Goal: Information Seeking & Learning: Learn about a topic

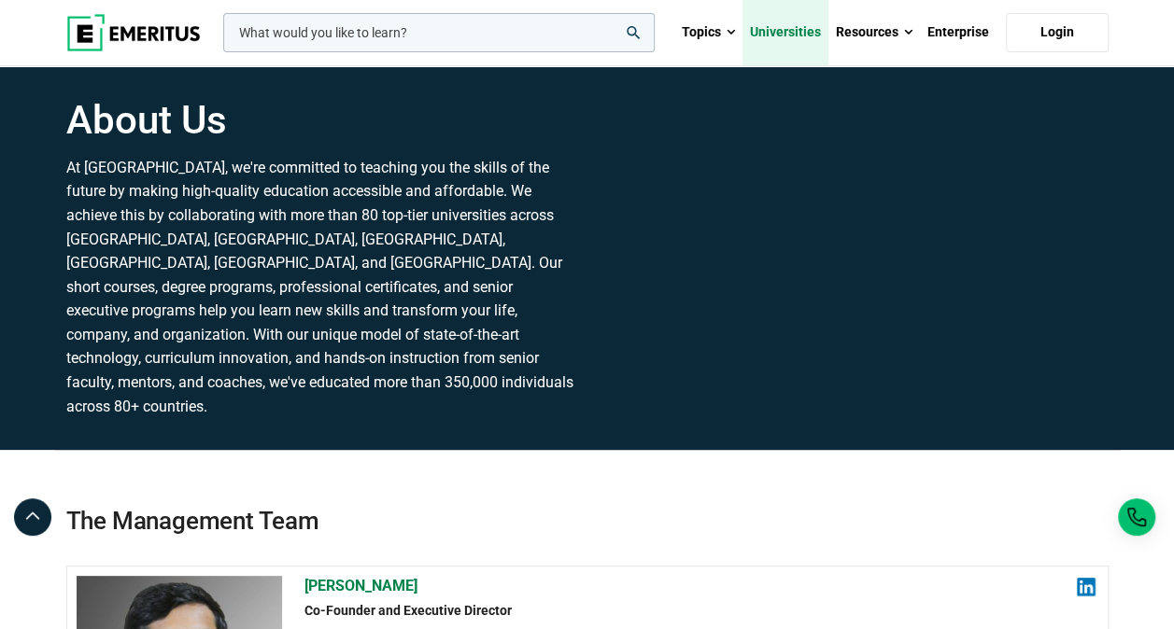
click at [786, 29] on link "Universities" at bounding box center [785, 32] width 86 height 65
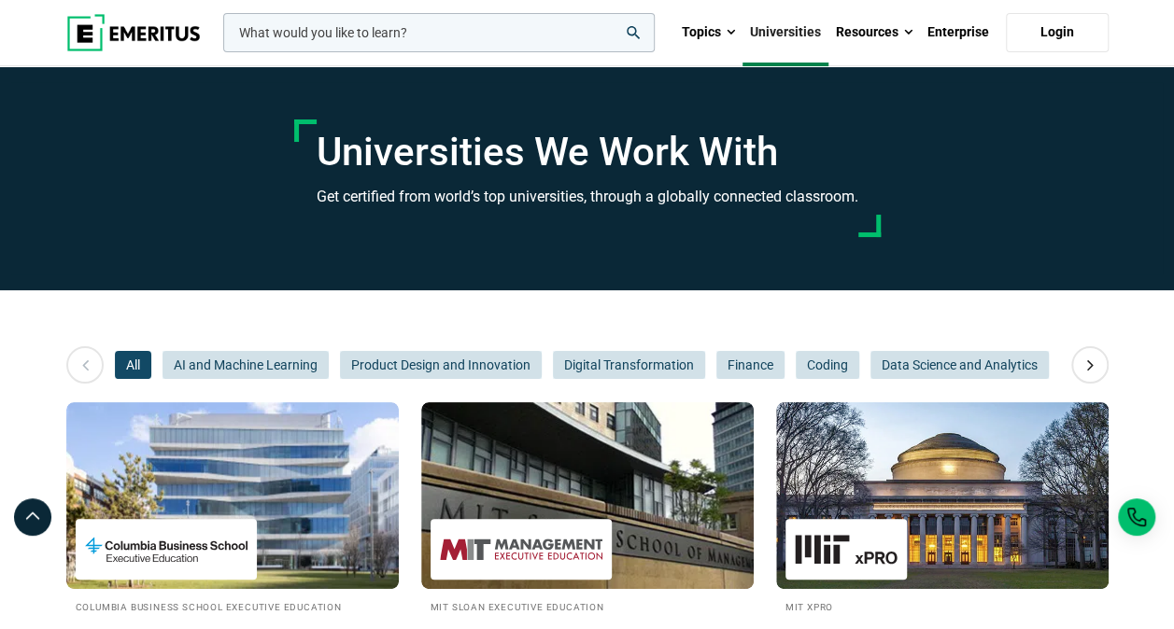
scroll to position [93, 0]
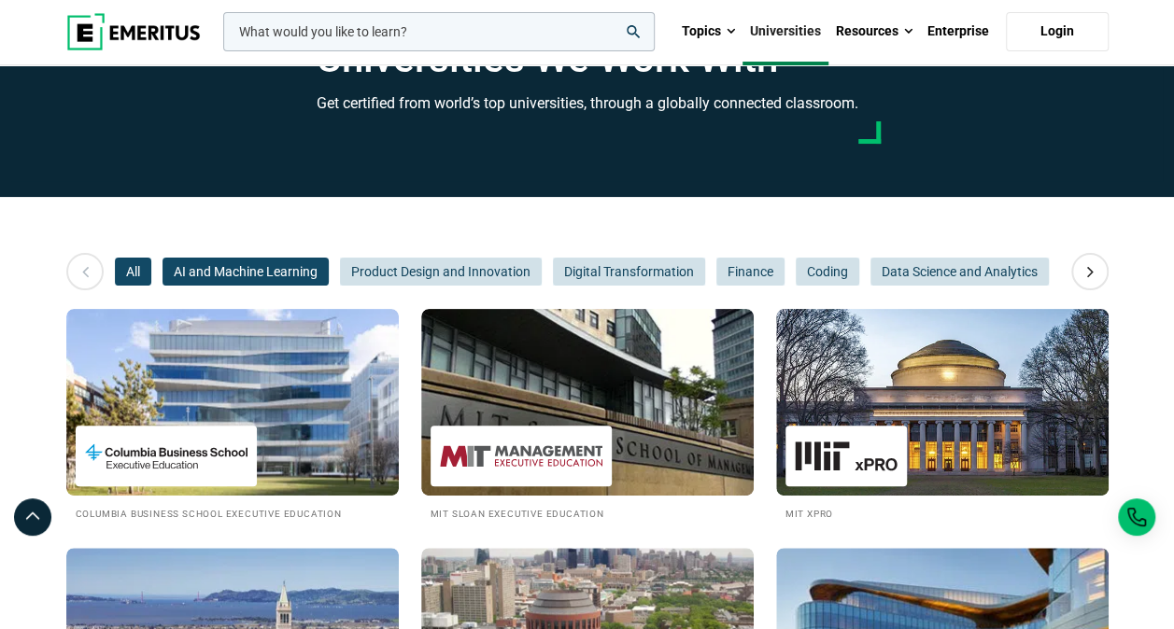
click at [220, 269] on span "AI and Machine Learning" at bounding box center [246, 272] width 166 height 28
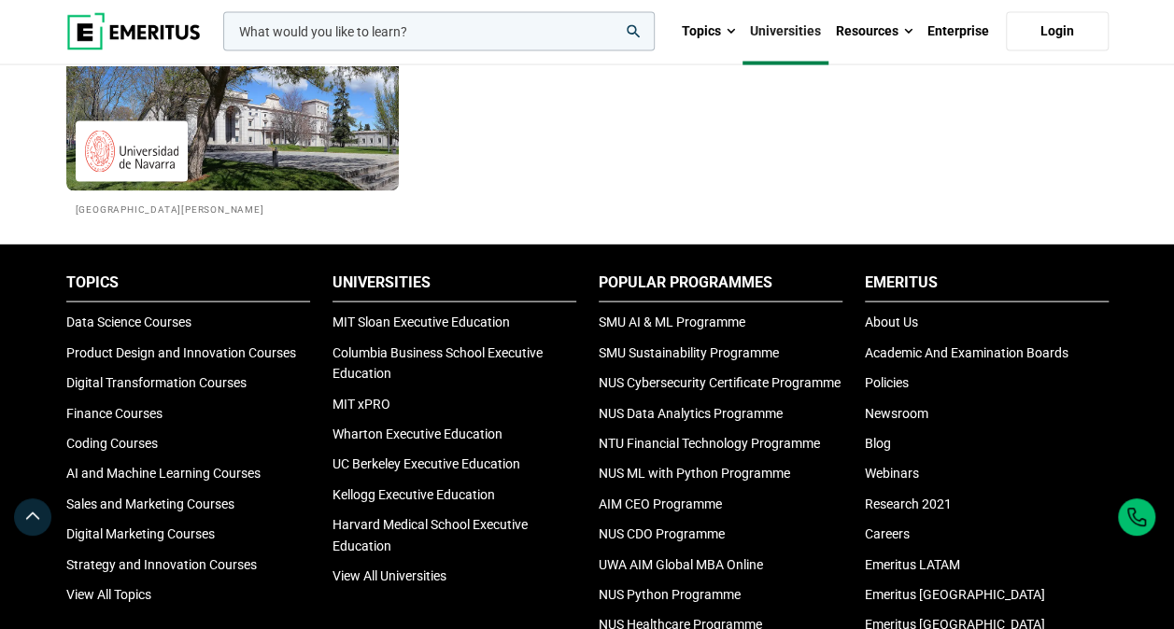
scroll to position [1961, 0]
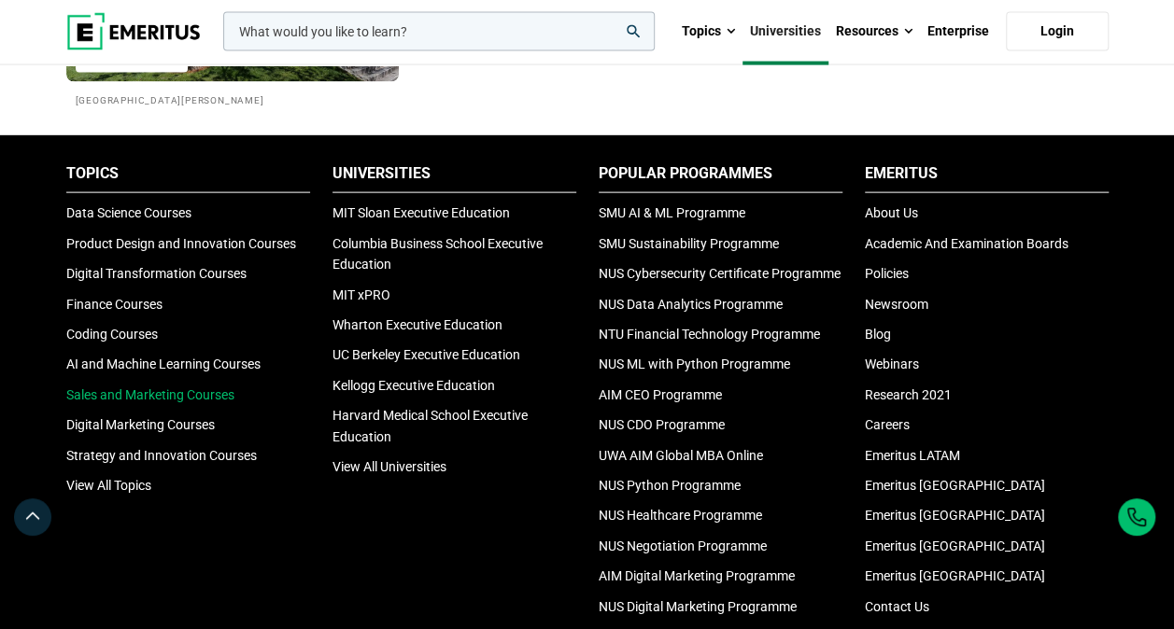
click at [204, 392] on link "Sales and Marketing Courses" at bounding box center [150, 395] width 168 height 15
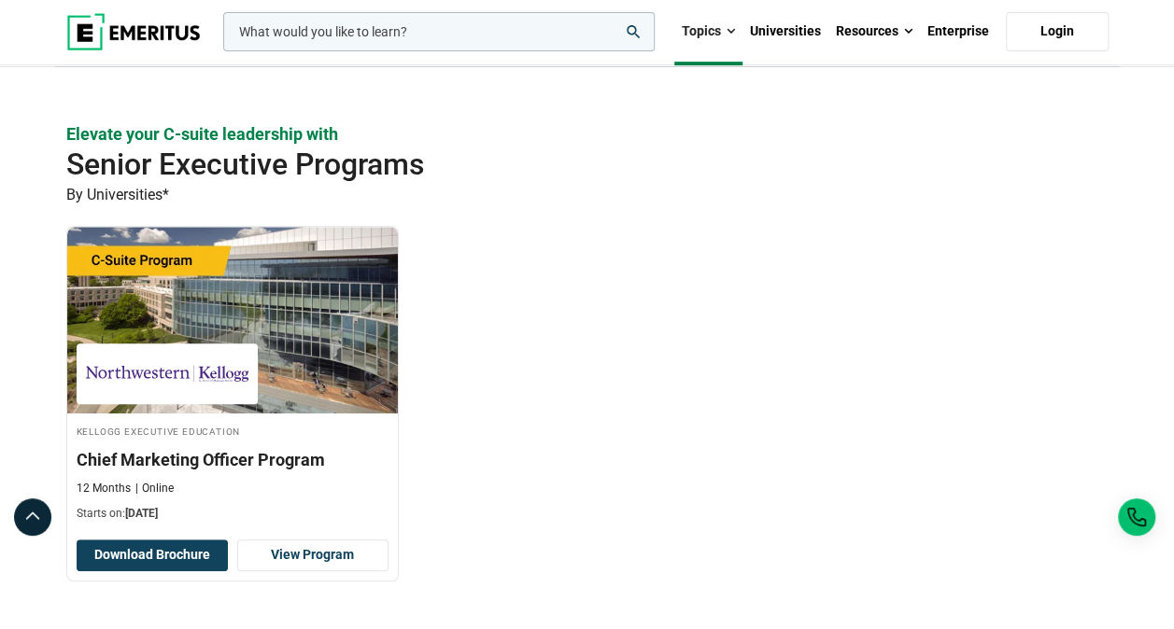
scroll to position [374, 0]
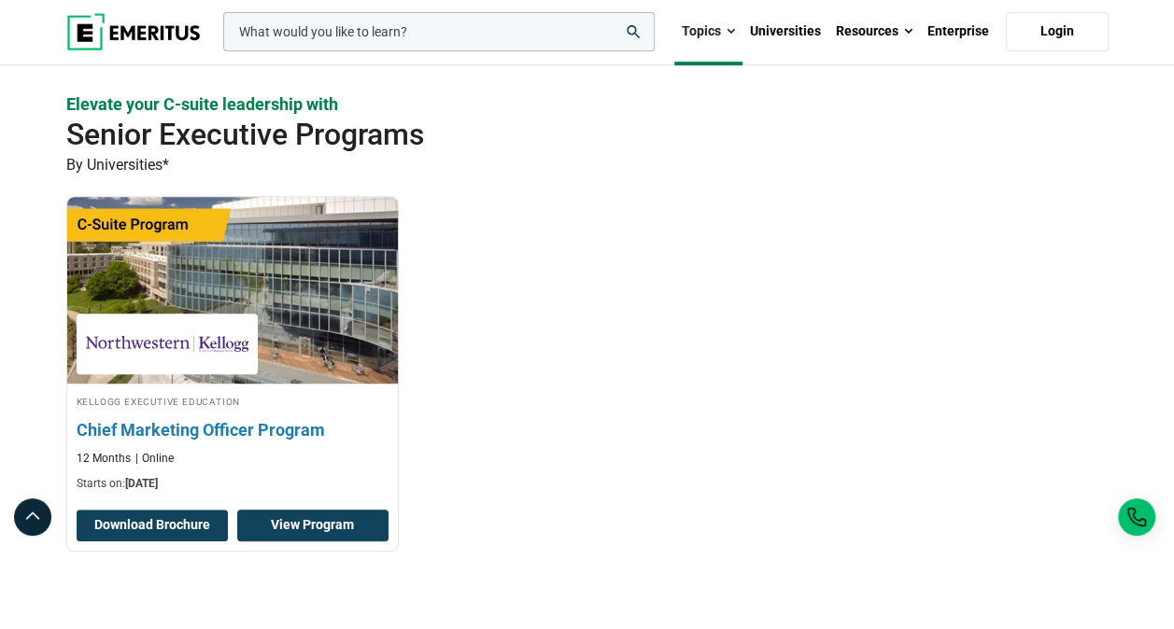
click at [338, 527] on link "View Program" at bounding box center [312, 526] width 151 height 32
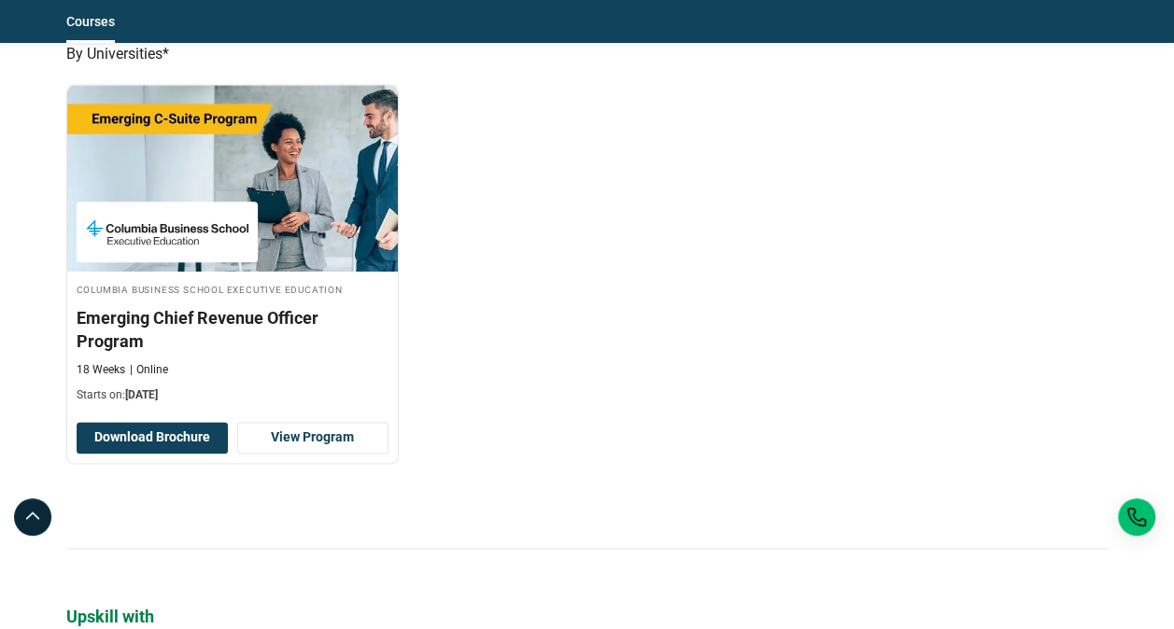
scroll to position [1027, 0]
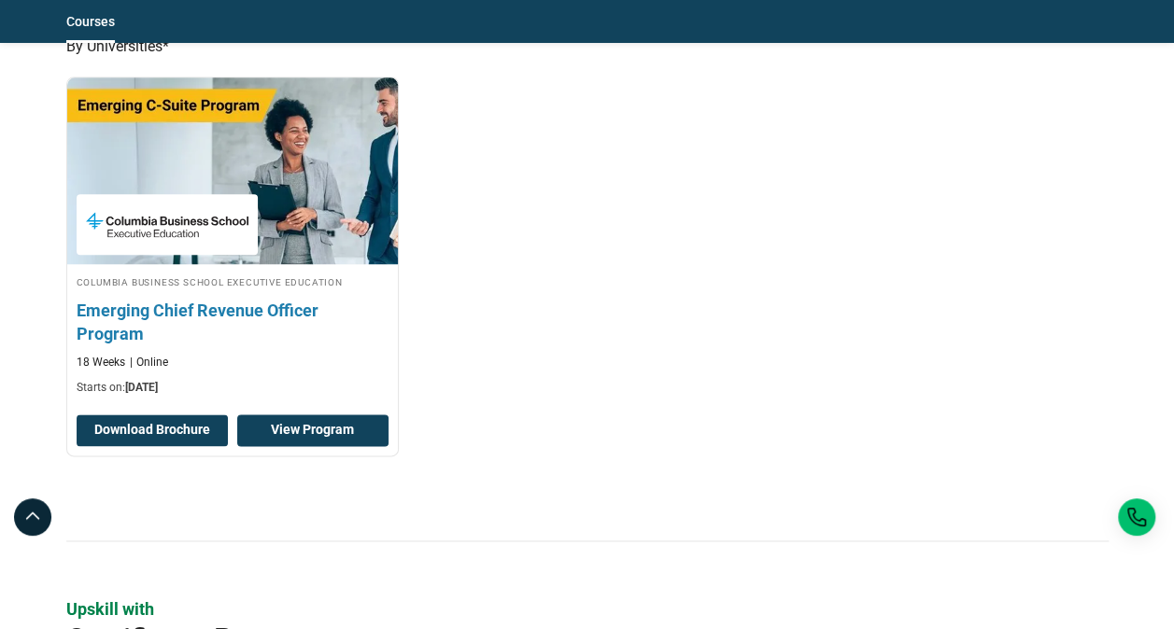
click at [318, 415] on link "View Program" at bounding box center [312, 431] width 151 height 32
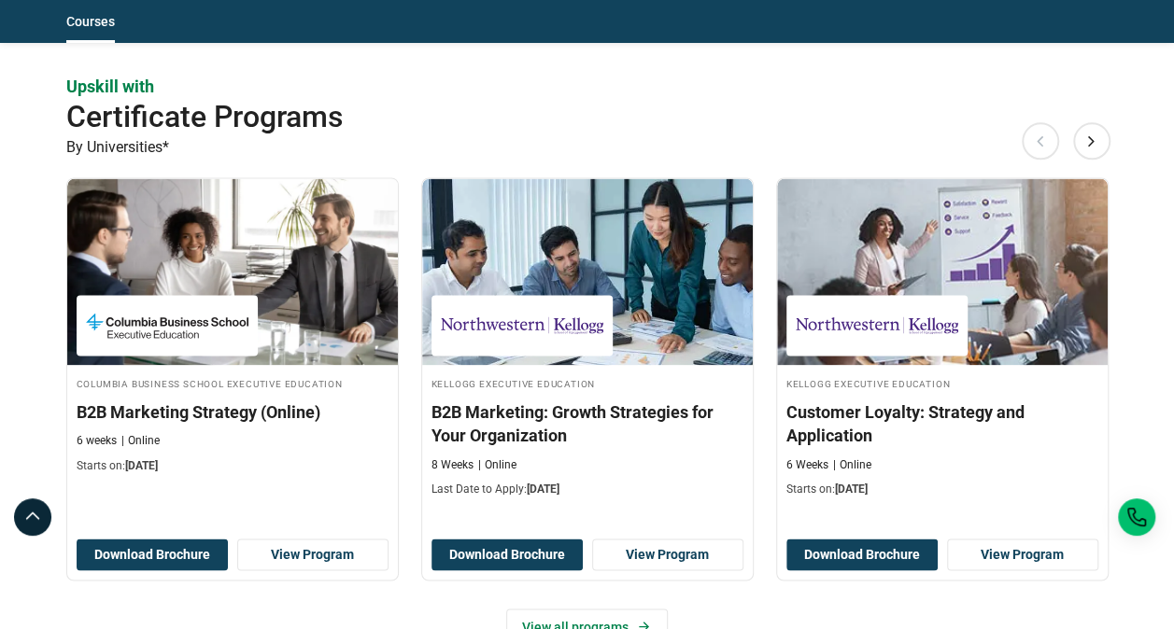
scroll to position [1588, 0]
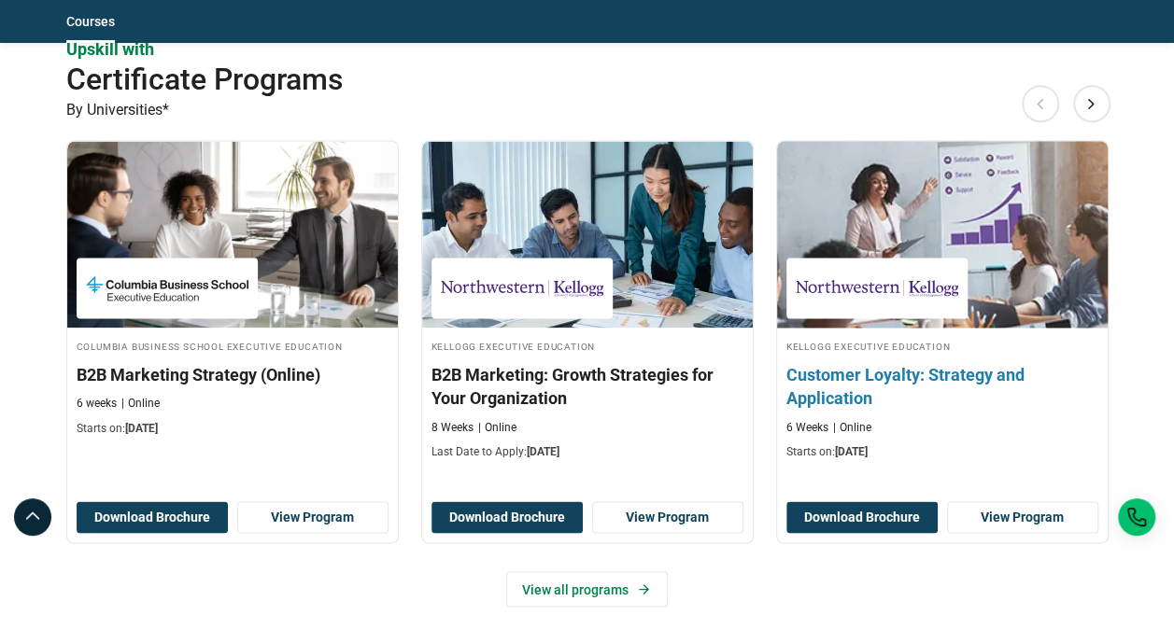
click at [826, 362] on h3 "Customer Loyalty: Strategy and Application" at bounding box center [942, 385] width 312 height 47
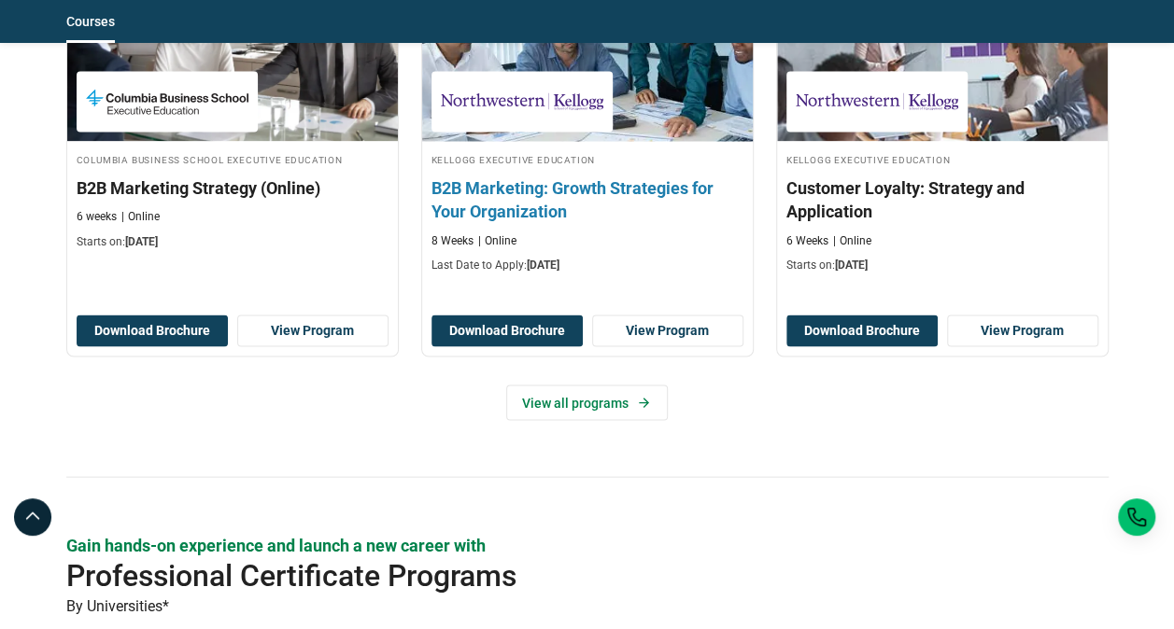
scroll to position [1774, 0]
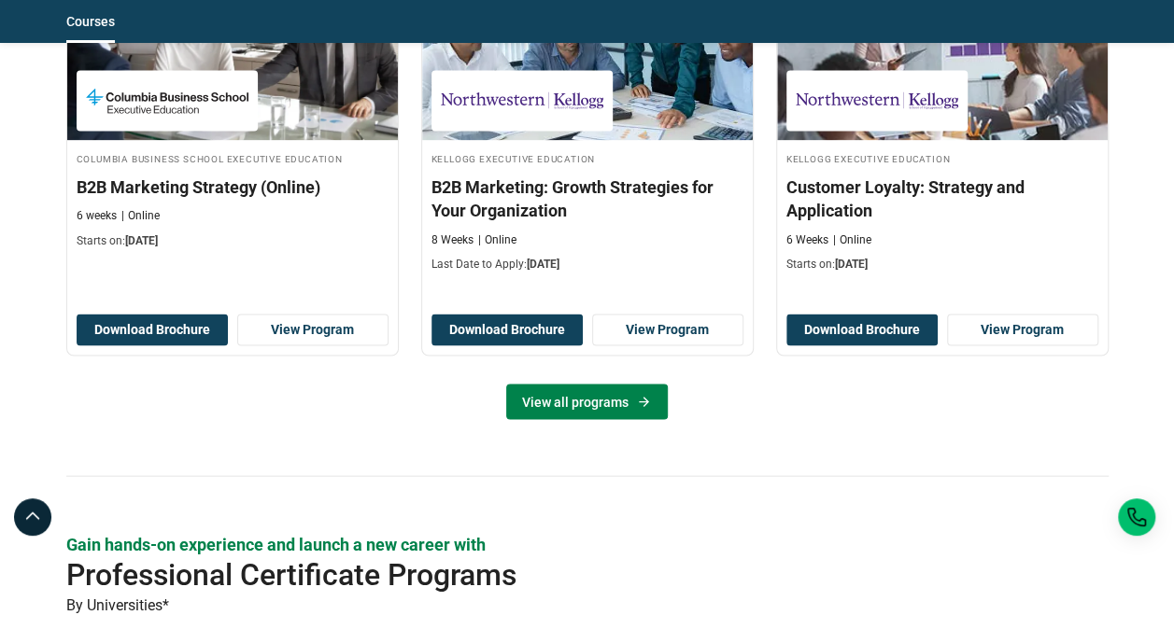
click at [596, 385] on link "View all programs" at bounding box center [587, 402] width 162 height 35
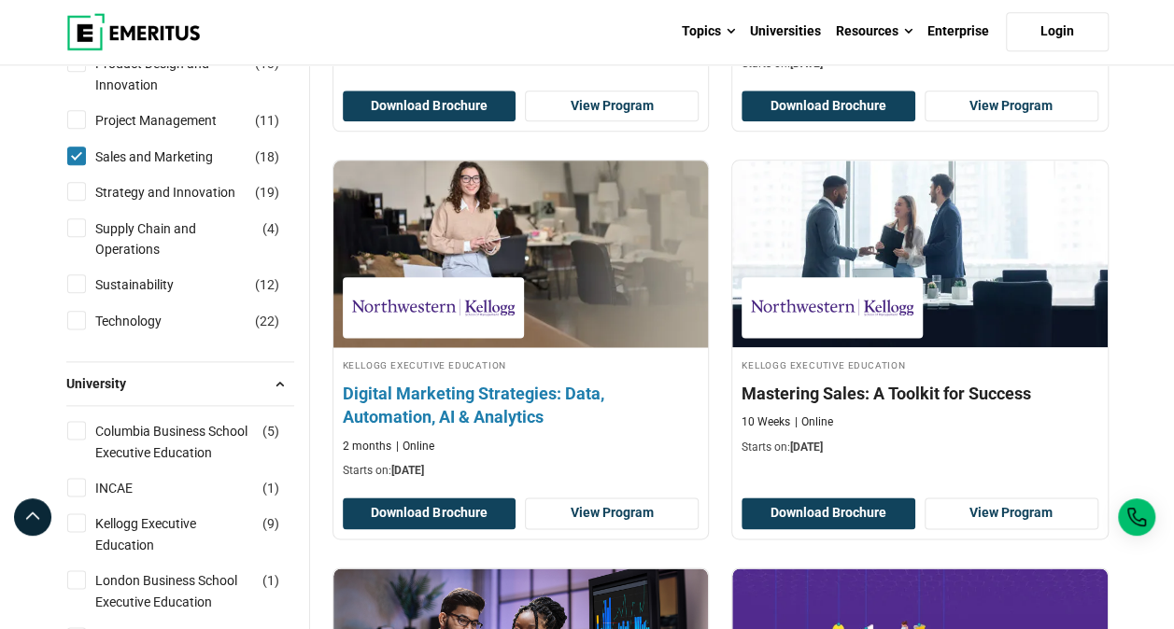
scroll to position [1027, 0]
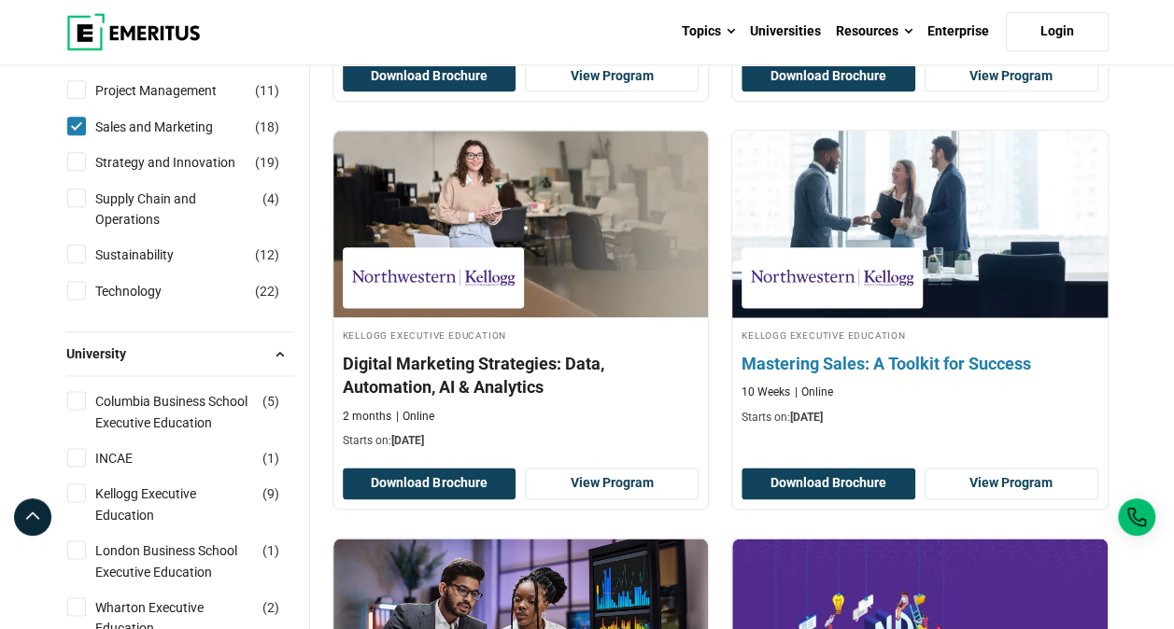
click at [928, 360] on h4 "Mastering Sales: A Toolkit for Success" at bounding box center [920, 363] width 357 height 23
